Goal: Navigation & Orientation: Find specific page/section

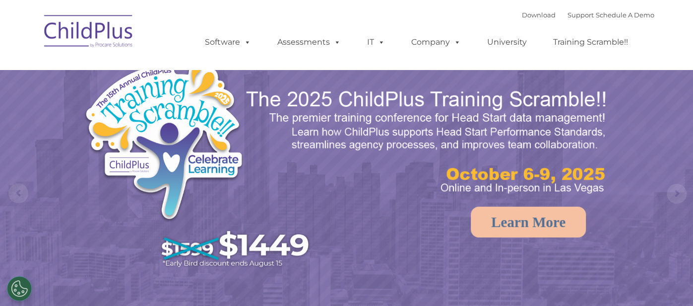
select select "MEDIUM"
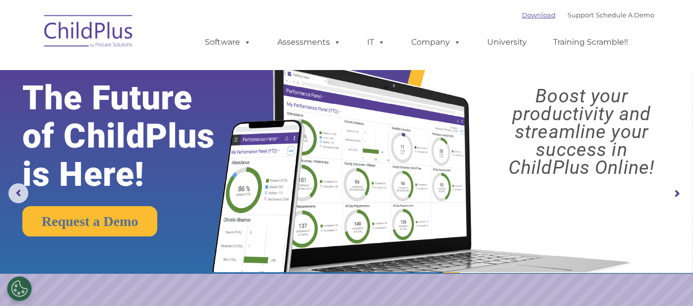
click at [531, 13] on link "Download" at bounding box center [539, 15] width 34 height 8
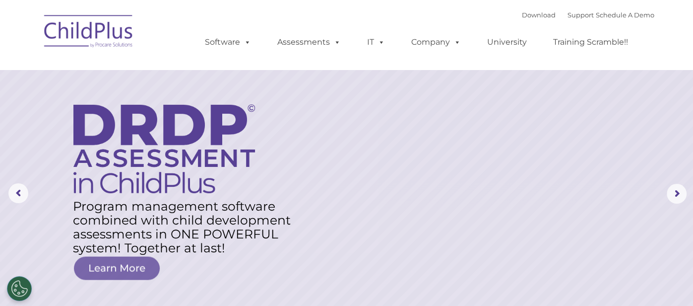
click at [101, 36] on img at bounding box center [88, 33] width 99 height 50
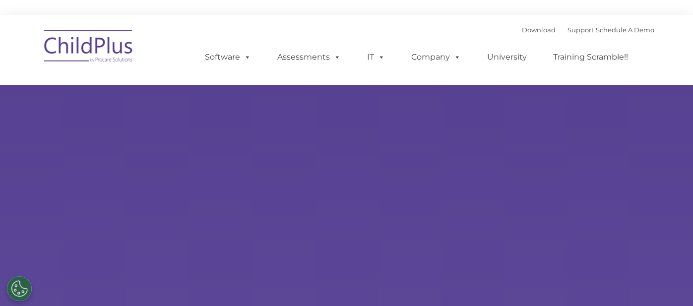
type input ""
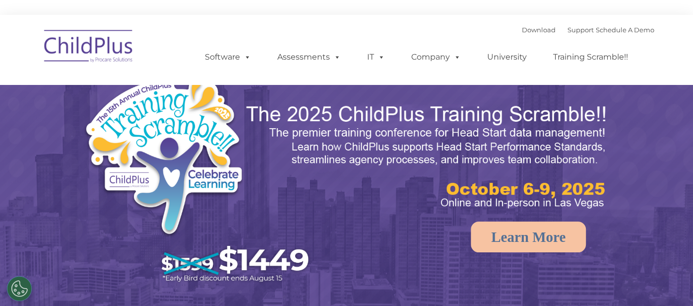
select select "MEDIUM"
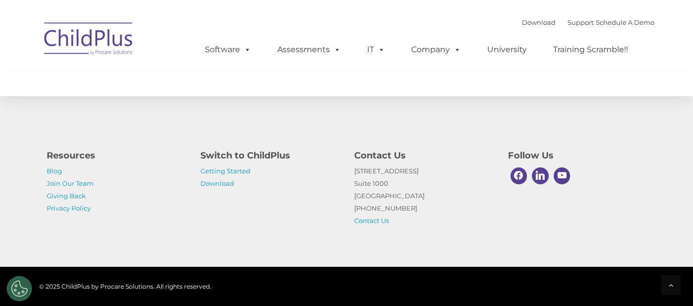
scroll to position [1183, 0]
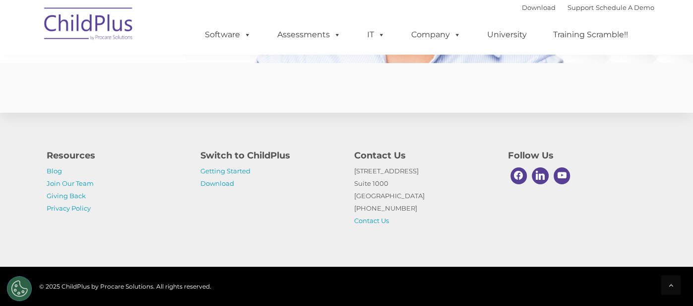
scroll to position [2503, 0]
